Goal: Information Seeking & Learning: Check status

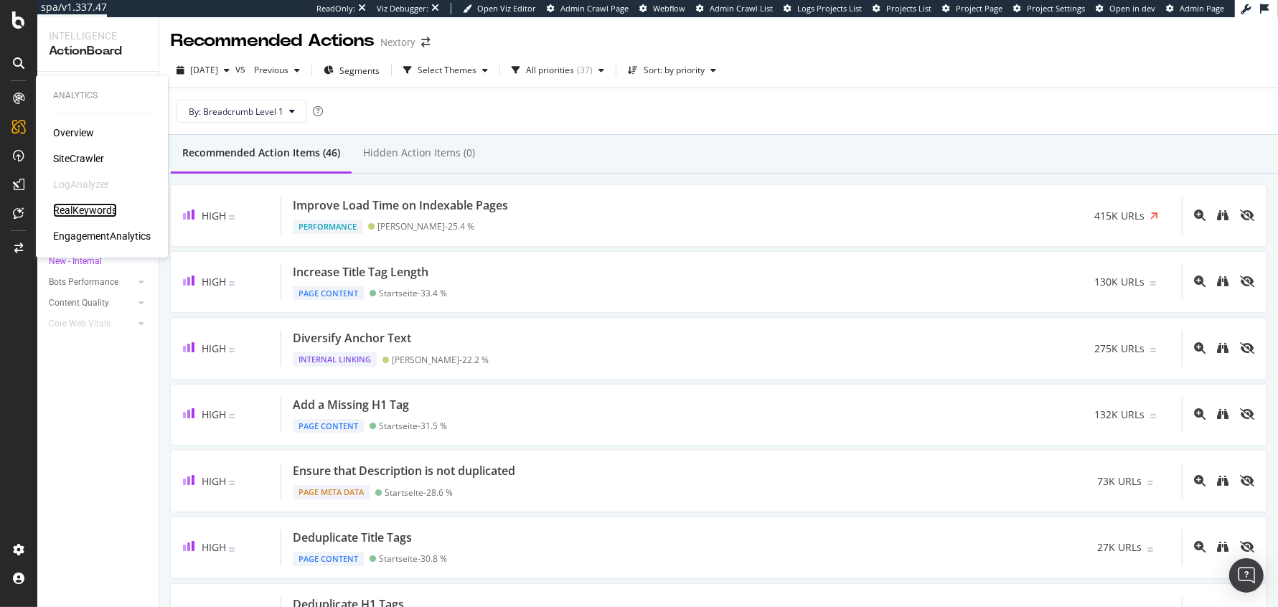
click at [92, 211] on div "RealKeywords" at bounding box center [85, 210] width 64 height 14
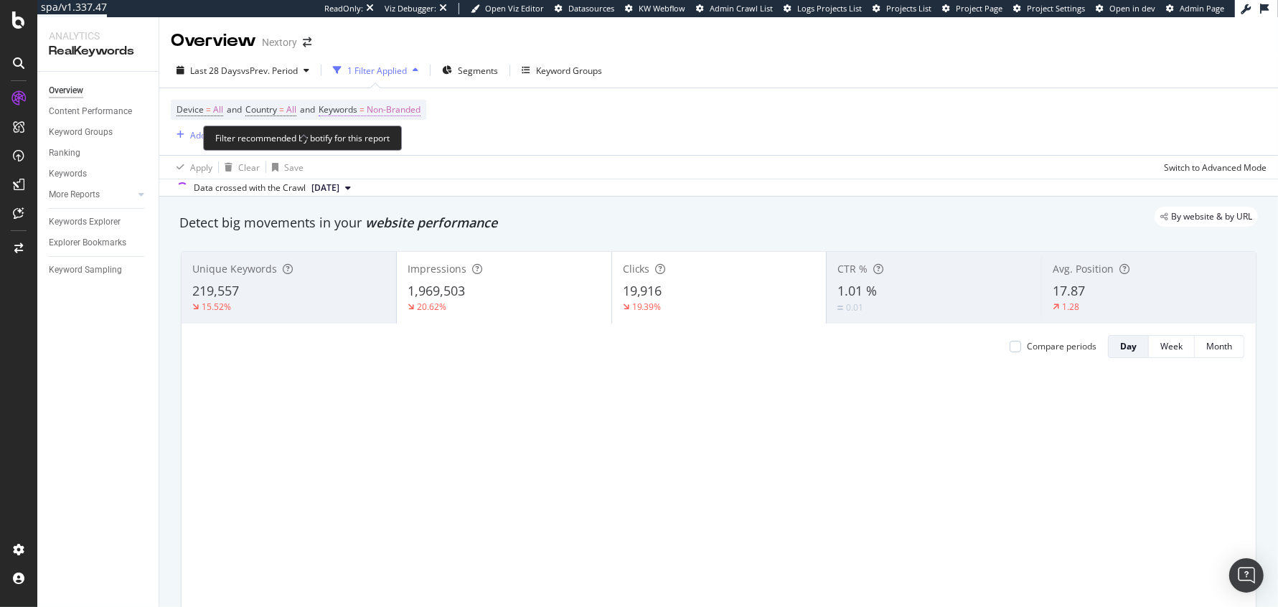
click at [392, 103] on span "Non-Branded" at bounding box center [394, 110] width 54 height 20
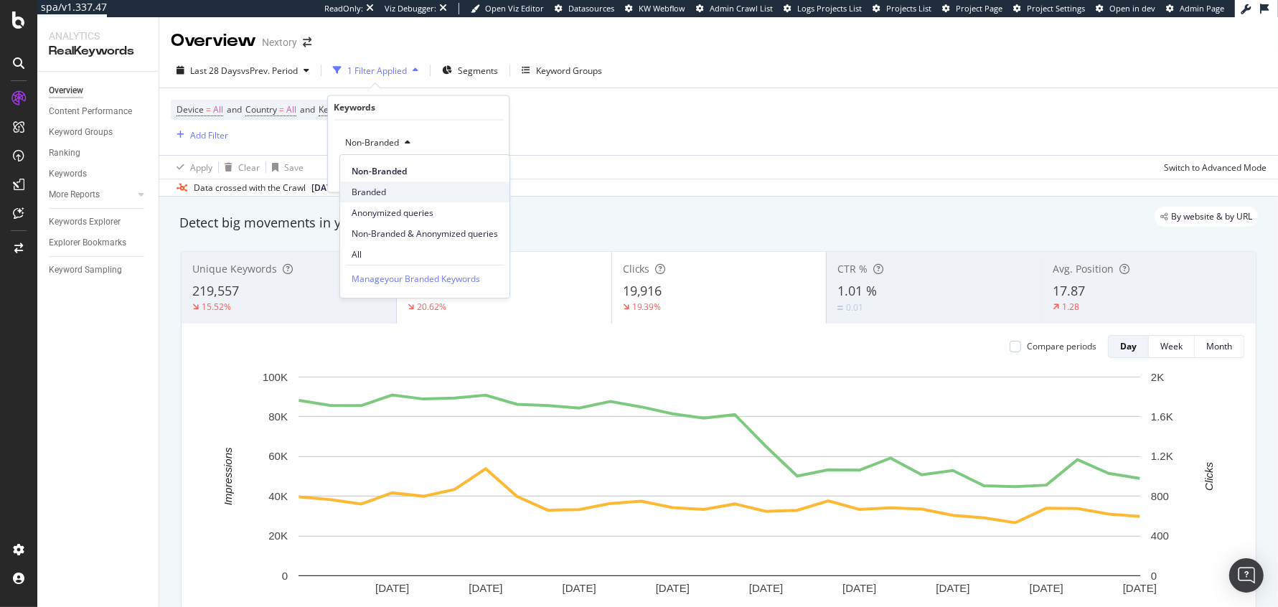
click at [369, 192] on span "Branded" at bounding box center [424, 192] width 146 height 13
click at [493, 174] on div "Apply" at bounding box center [486, 173] width 22 height 12
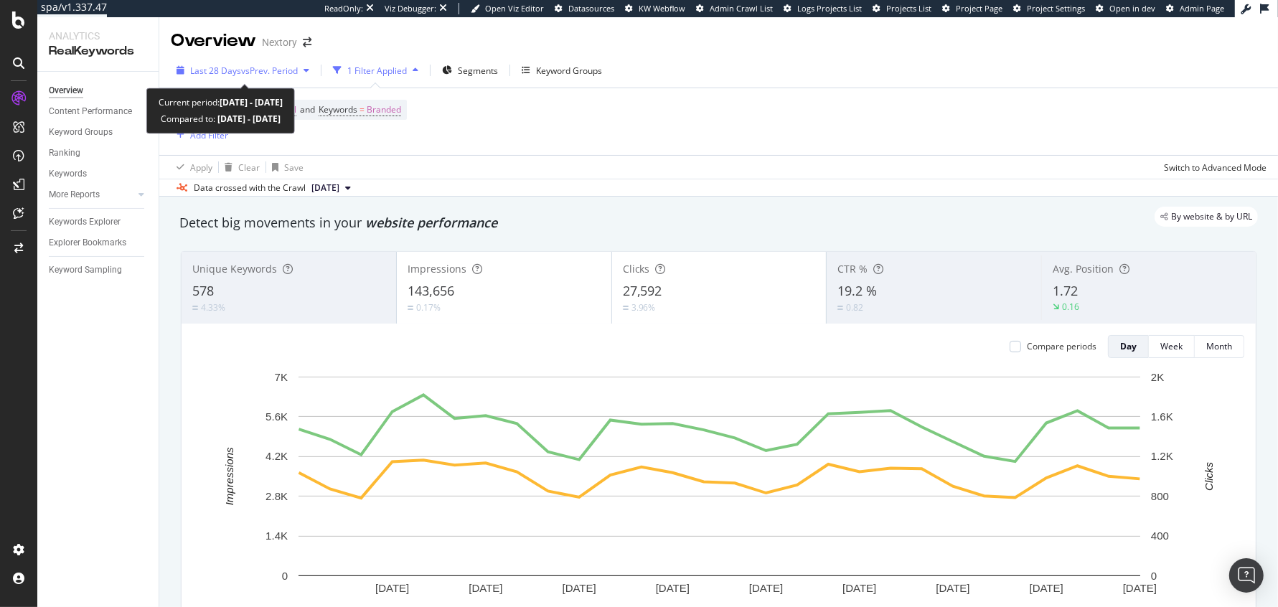
click at [278, 66] on span "vs Prev. Period" at bounding box center [269, 71] width 57 height 12
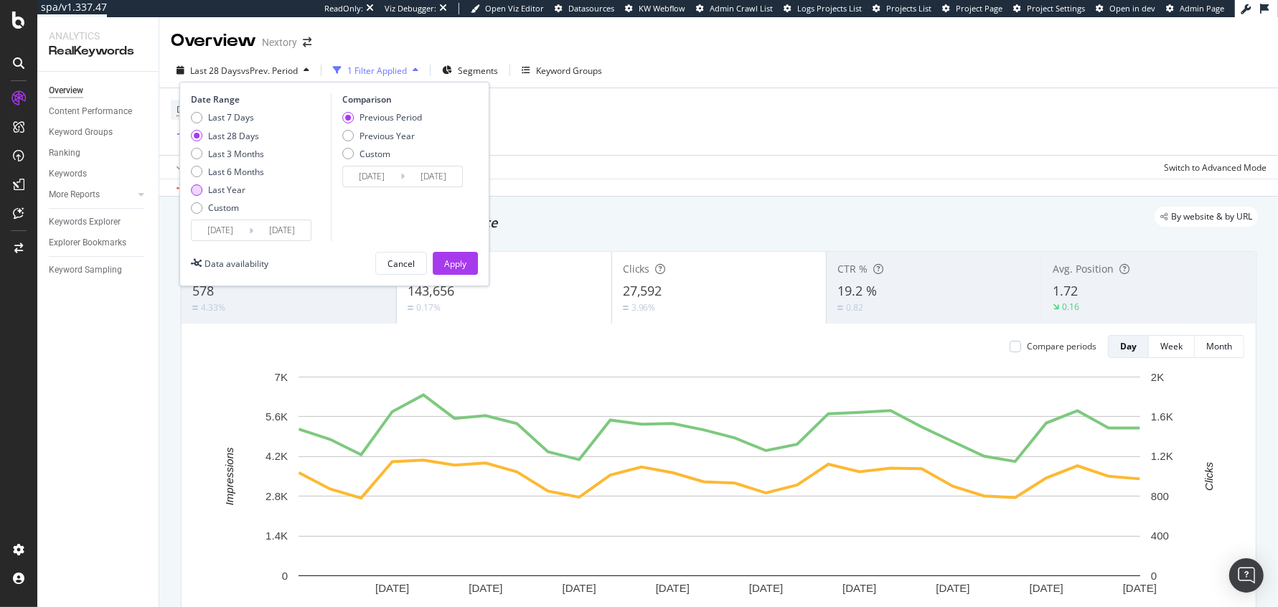
click at [232, 188] on div "Last Year" at bounding box center [226, 190] width 37 height 12
type input "[DATE]"
click at [235, 174] on div "Last 6 Months" at bounding box center [236, 172] width 56 height 12
type input "[DATE]"
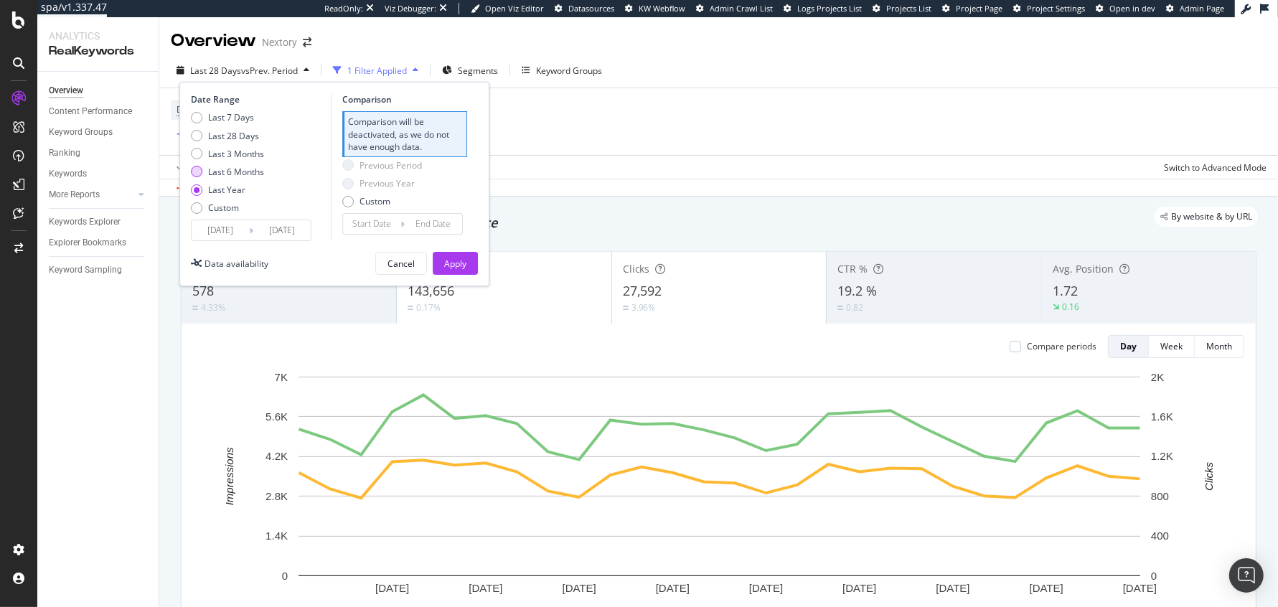
type input "[DATE]"
click at [226, 148] on div "Last 3 Months" at bounding box center [236, 154] width 56 height 12
type input "[DATE]"
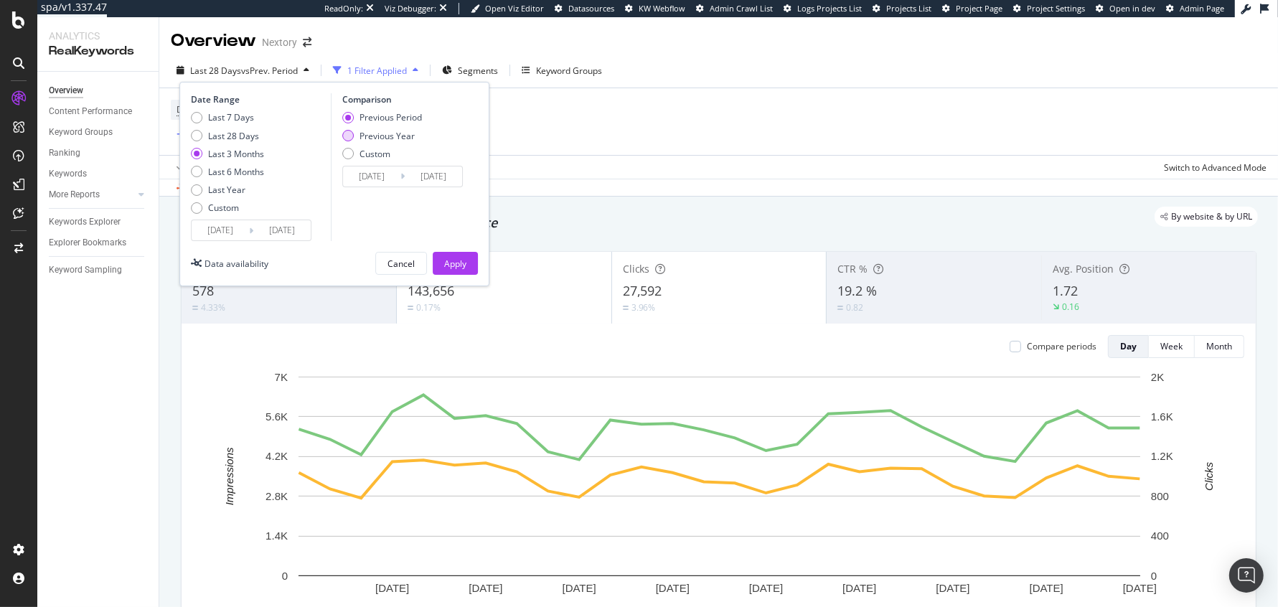
click at [384, 133] on div "Previous Year" at bounding box center [386, 136] width 55 height 12
type input "[DATE]"
click at [462, 260] on div "Apply" at bounding box center [455, 264] width 22 height 12
